Goal: Information Seeking & Learning: Learn about a topic

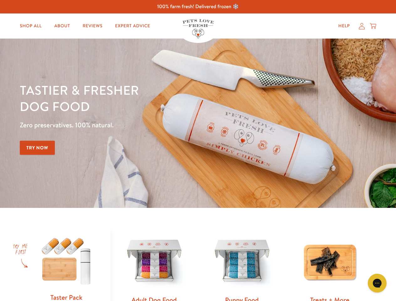
click at [198, 150] on div "Tastier & fresher dog food Zero preservatives. 100% natural. Try Now" at bounding box center [138, 123] width 237 height 83
click at [377, 283] on icon "Gorgias live chat" at bounding box center [377, 283] width 6 height 6
